Goal: Information Seeking & Learning: Learn about a topic

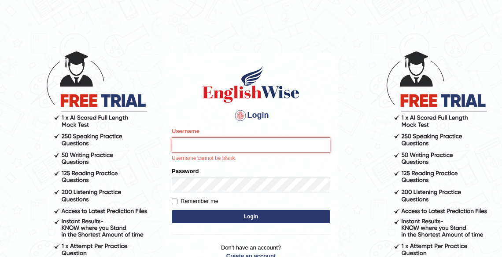
click at [187, 144] on input "Username" at bounding box center [251, 145] width 158 height 15
type input "Tshering_Phuntsho2025"
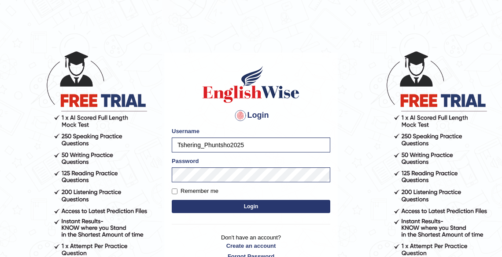
click at [243, 209] on button "Login" at bounding box center [251, 206] width 158 height 13
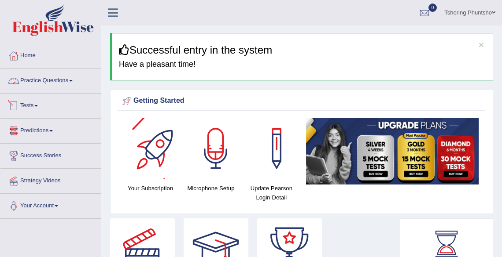
click at [54, 81] on link "Practice Questions" at bounding box center [50, 80] width 100 height 22
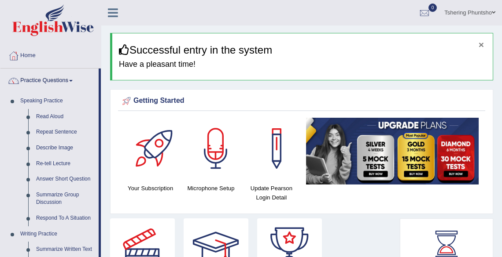
click at [480, 44] on button "×" at bounding box center [480, 44] width 5 height 9
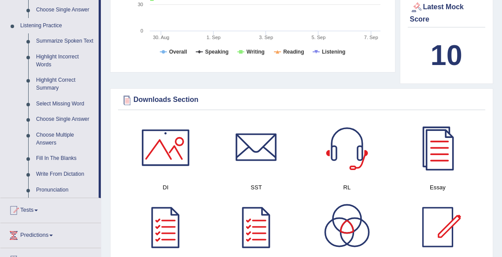
scroll to position [458, 0]
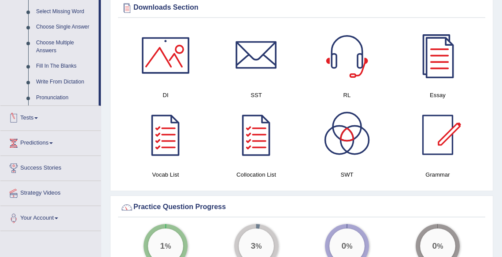
click at [37, 117] on link "Tests" at bounding box center [50, 117] width 100 height 22
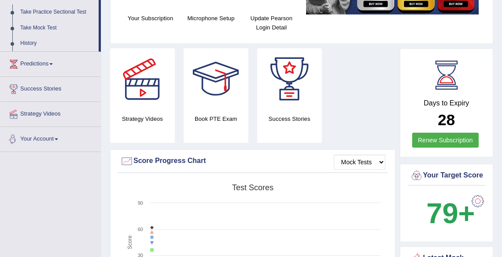
scroll to position [65, 0]
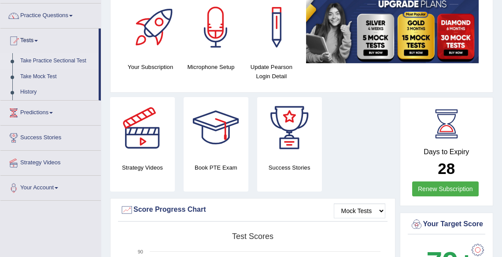
click at [55, 60] on link "Take Practice Sectional Test" at bounding box center [57, 61] width 82 height 16
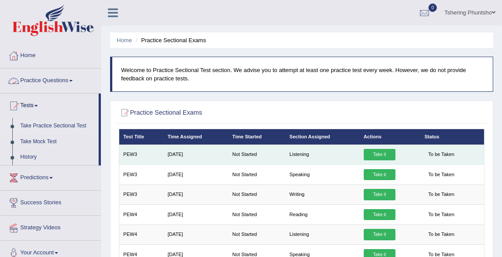
click at [381, 156] on link "Take it" at bounding box center [379, 154] width 32 height 11
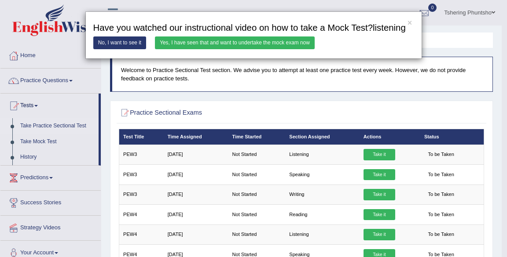
click at [197, 44] on link "Yes, I have seen that and want to undertake the mock exam now" at bounding box center [235, 43] width 160 height 13
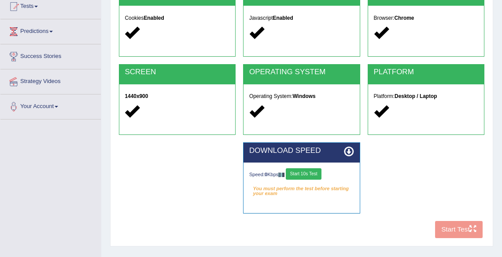
scroll to position [106, 0]
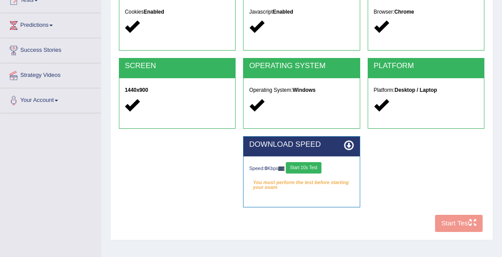
click at [305, 169] on button "Start 10s Test" at bounding box center [304, 167] width 36 height 11
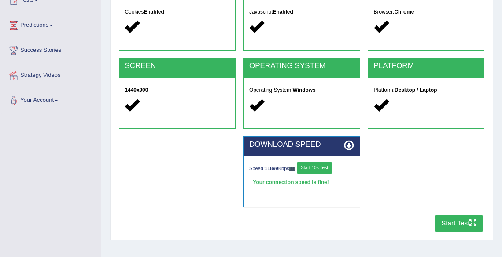
click at [455, 227] on button "Start Test" at bounding box center [459, 223] width 48 height 17
